Goal: Task Accomplishment & Management: Use online tool/utility

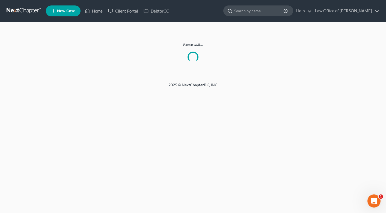
click at [253, 10] on input "search" at bounding box center [259, 11] width 50 height 10
click at [91, 13] on link "Home" at bounding box center [93, 11] width 23 height 10
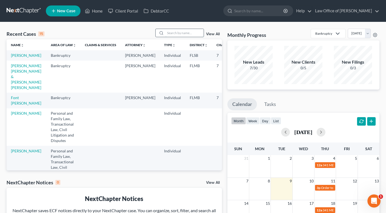
click at [177, 33] on input "search" at bounding box center [184, 33] width 38 height 8
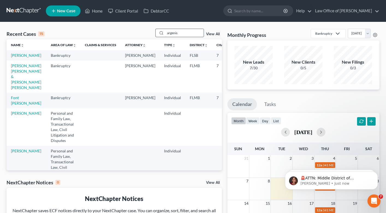
type input "argenis"
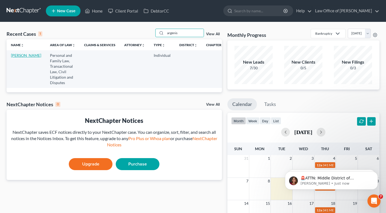
click at [14, 58] on link "[PERSON_NAME]" at bounding box center [26, 55] width 30 height 5
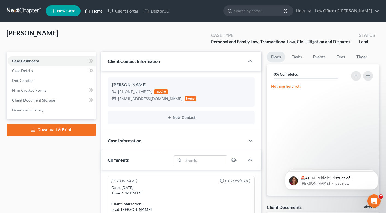
click at [93, 14] on link "Home" at bounding box center [93, 11] width 23 height 10
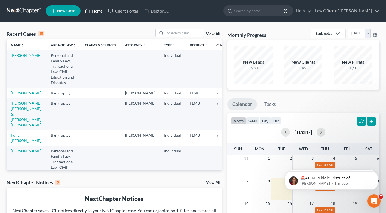
click at [93, 14] on link "Home" at bounding box center [93, 11] width 23 height 10
